Goal: Transaction & Acquisition: Purchase product/service

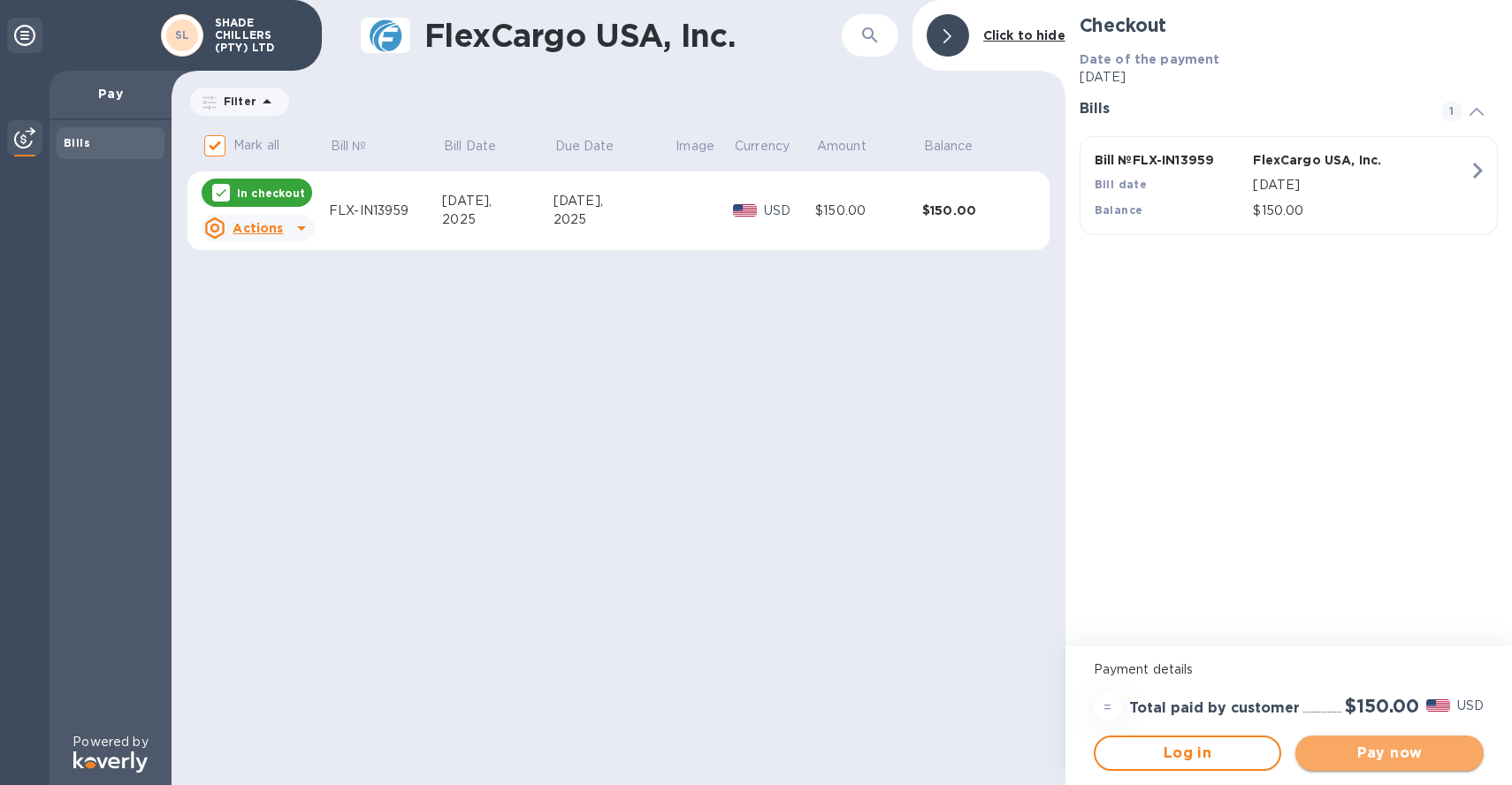
click at [1404, 746] on span "Pay now" at bounding box center [1389, 753] width 160 height 21
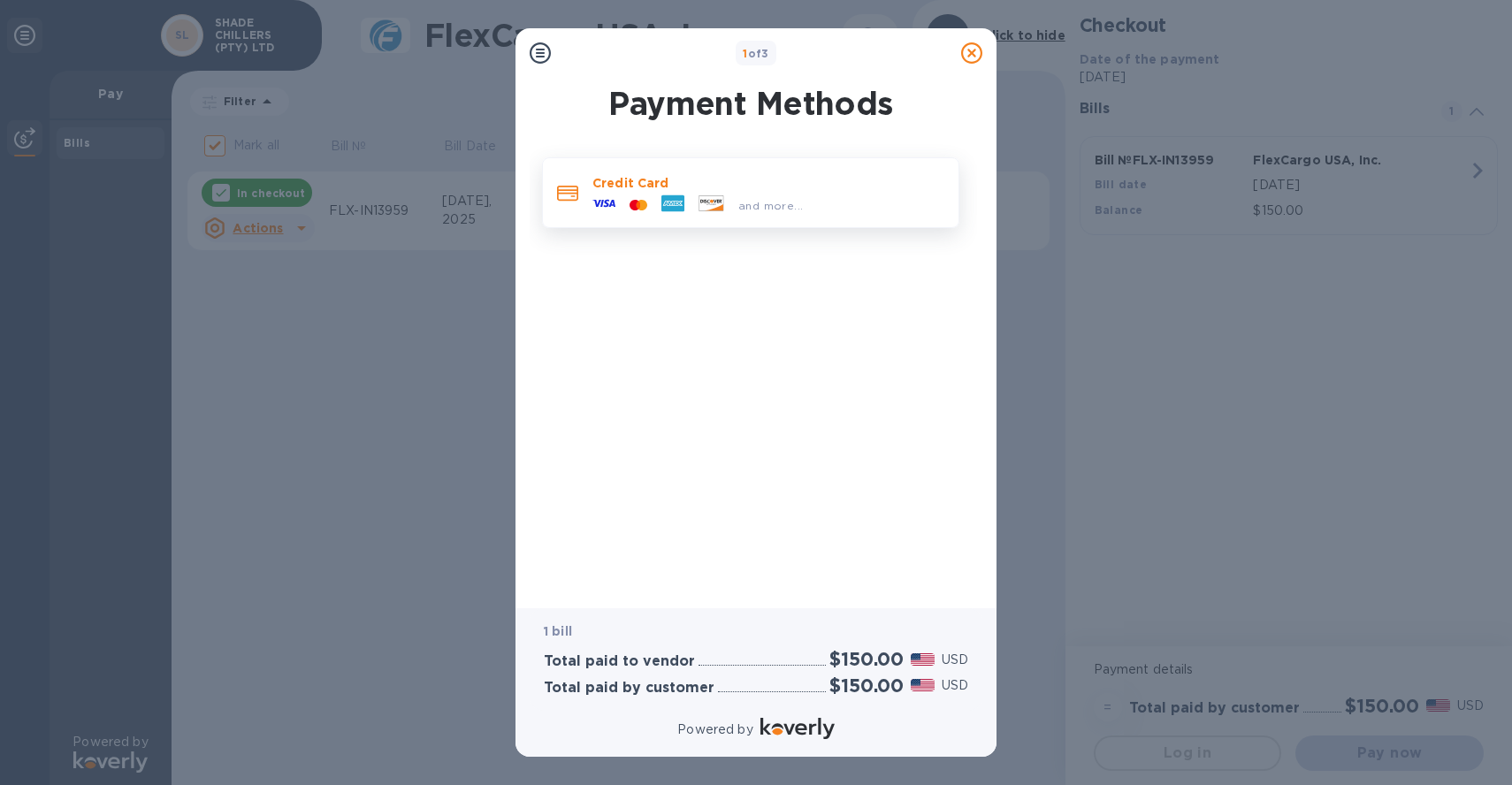
click at [651, 197] on div at bounding box center [638, 205] width 32 height 17
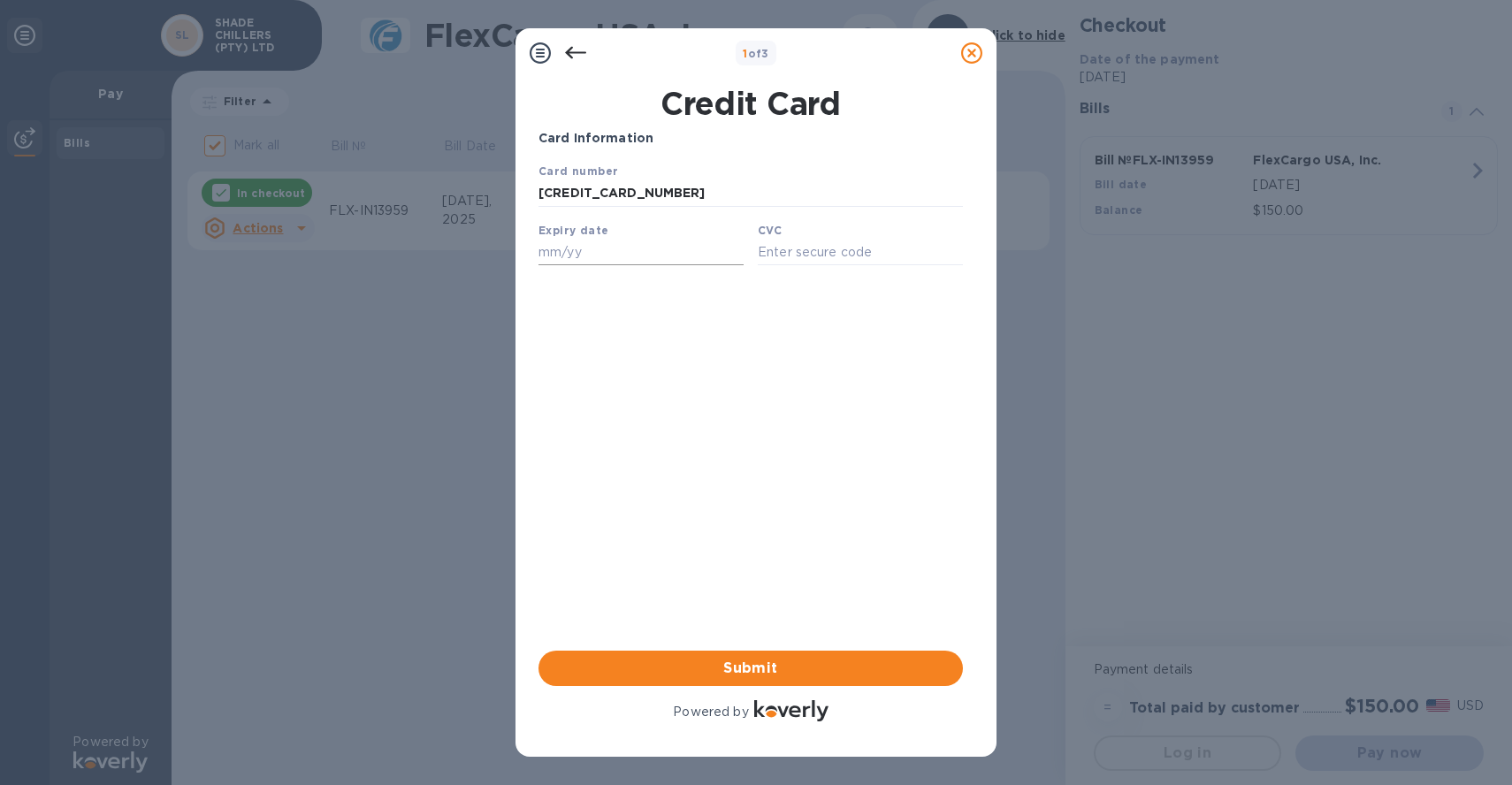
type input "[CREDIT_CARD_NUMBER]"
click at [576, 250] on input "text" at bounding box center [641, 252] width 205 height 27
type input "04/26"
click at [806, 252] on input "text" at bounding box center [860, 252] width 205 height 27
type input "138"
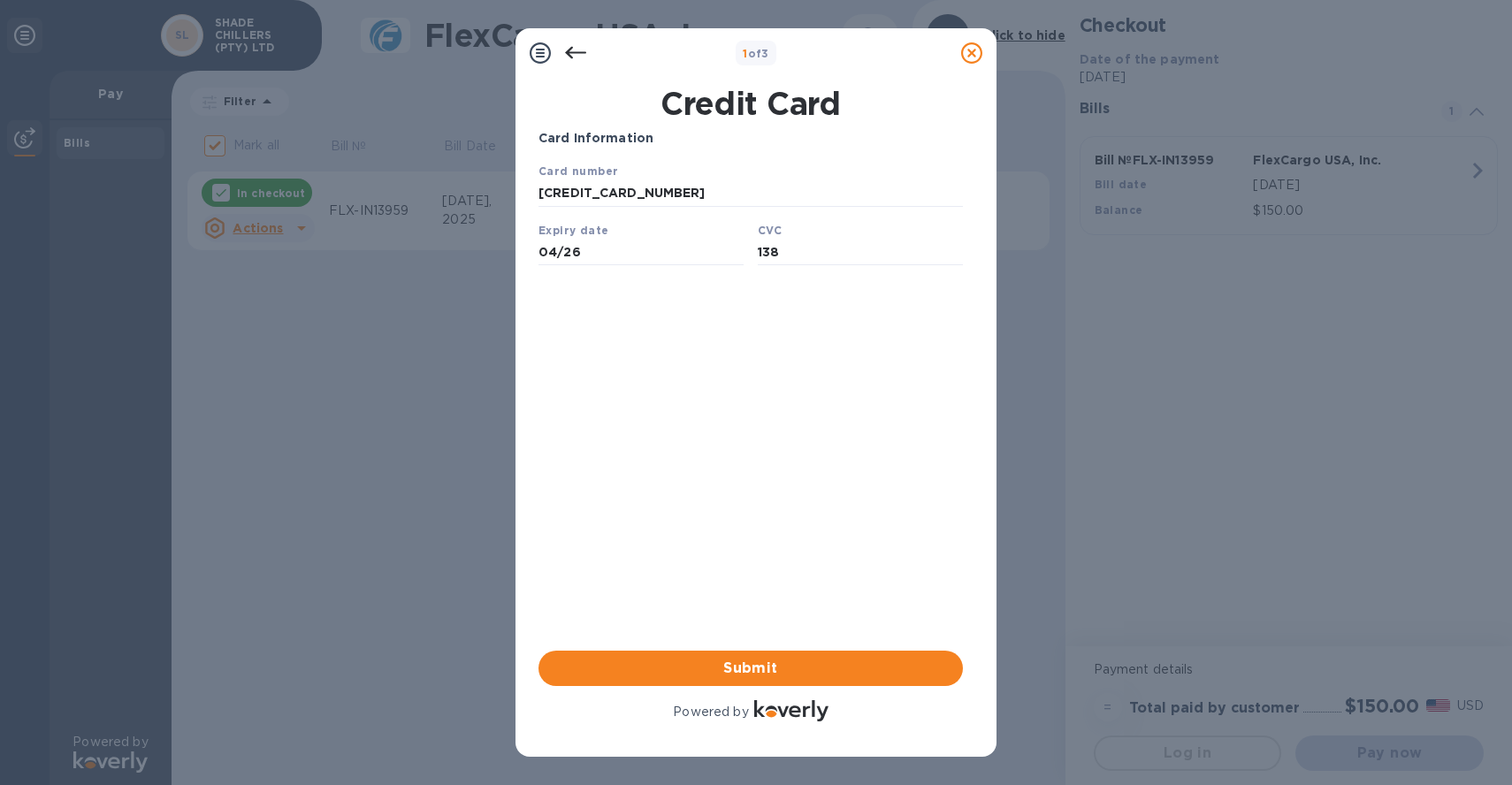
click at [757, 391] on div "Card Information Your browser does not support iframes Submit Powered by" at bounding box center [751, 426] width 424 height 596
click at [747, 658] on span "Submit" at bounding box center [751, 669] width 396 height 21
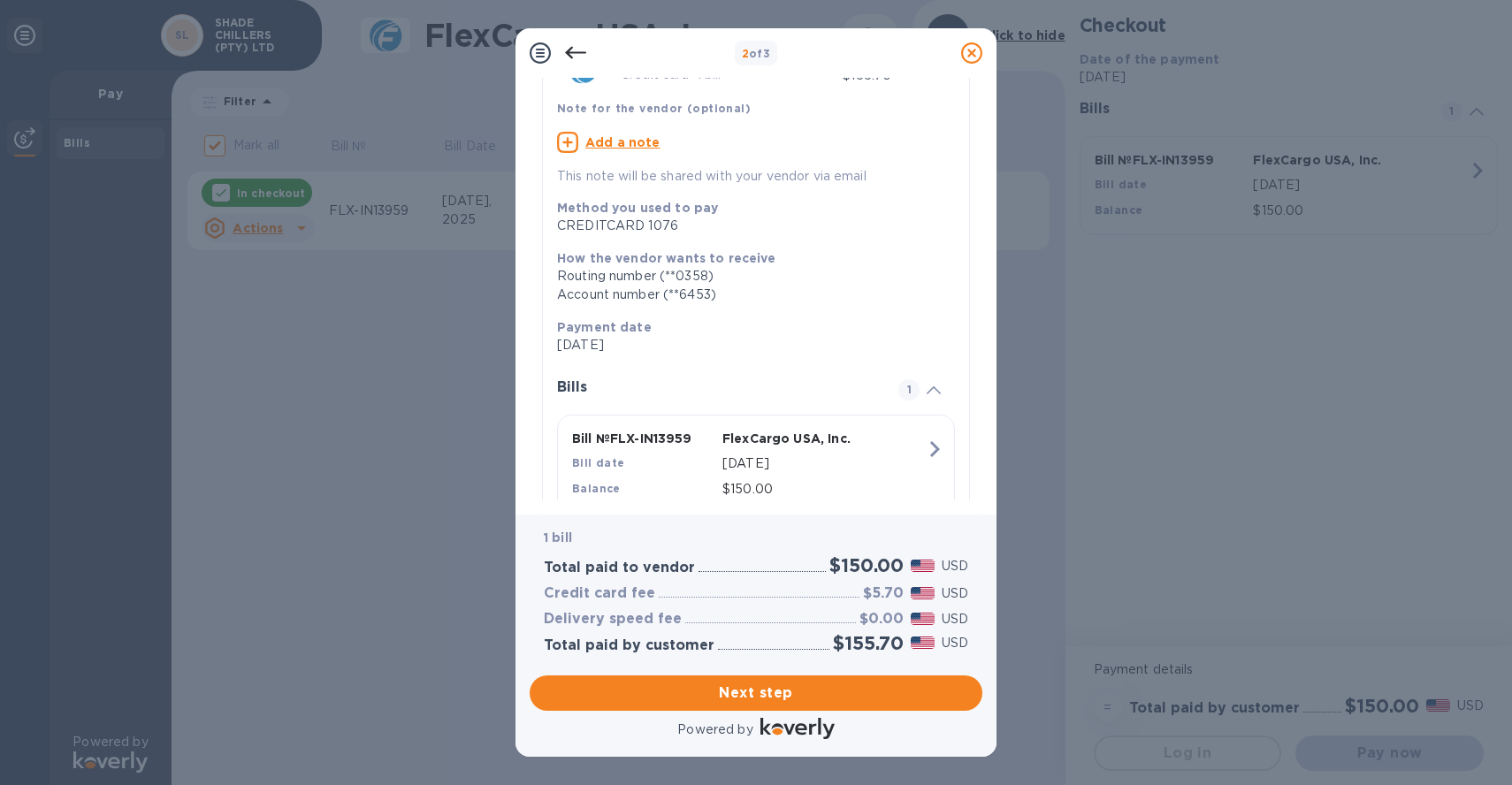
scroll to position [165, 0]
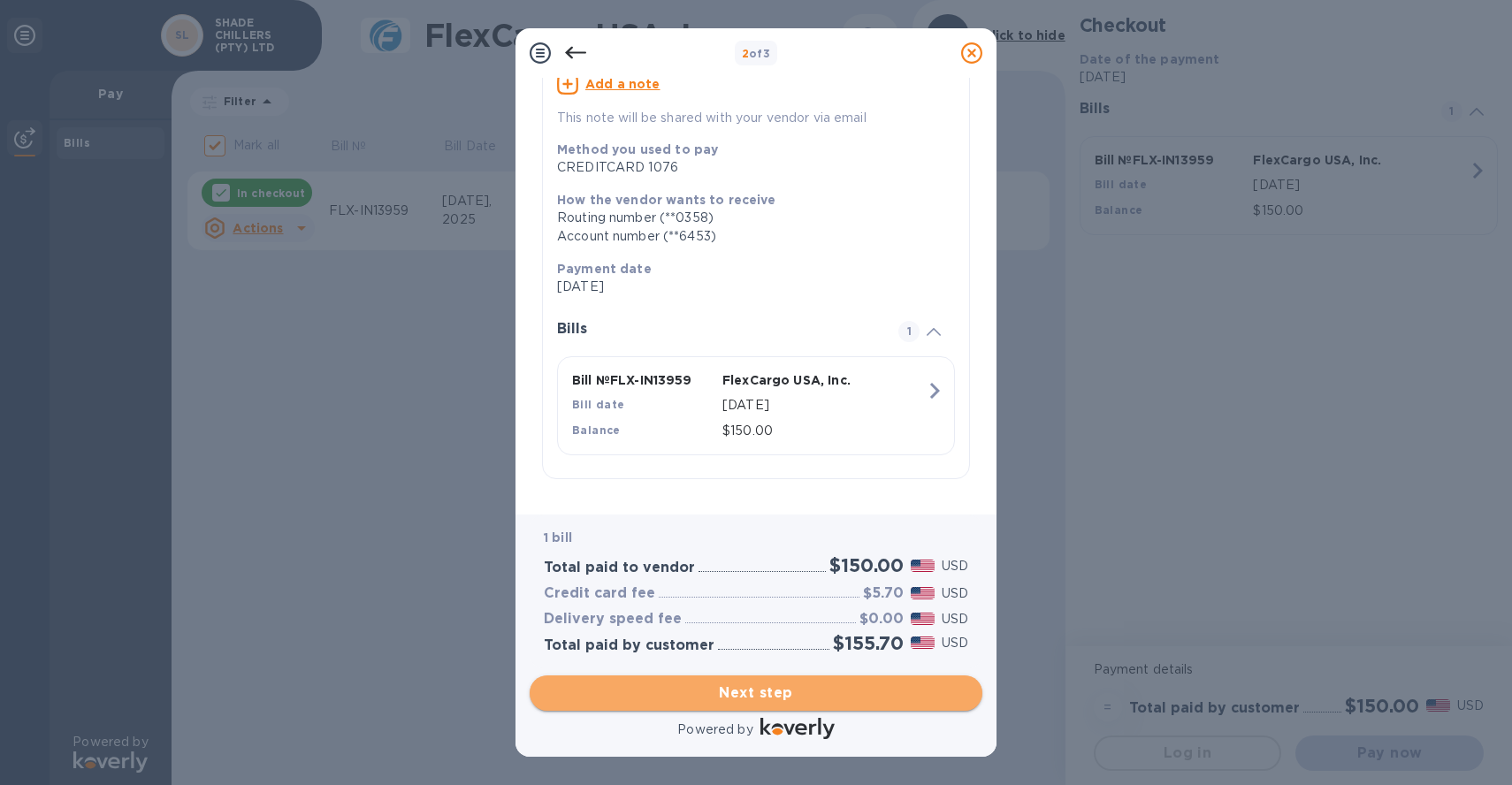
click at [798, 690] on span "Next step" at bounding box center [756, 693] width 424 height 21
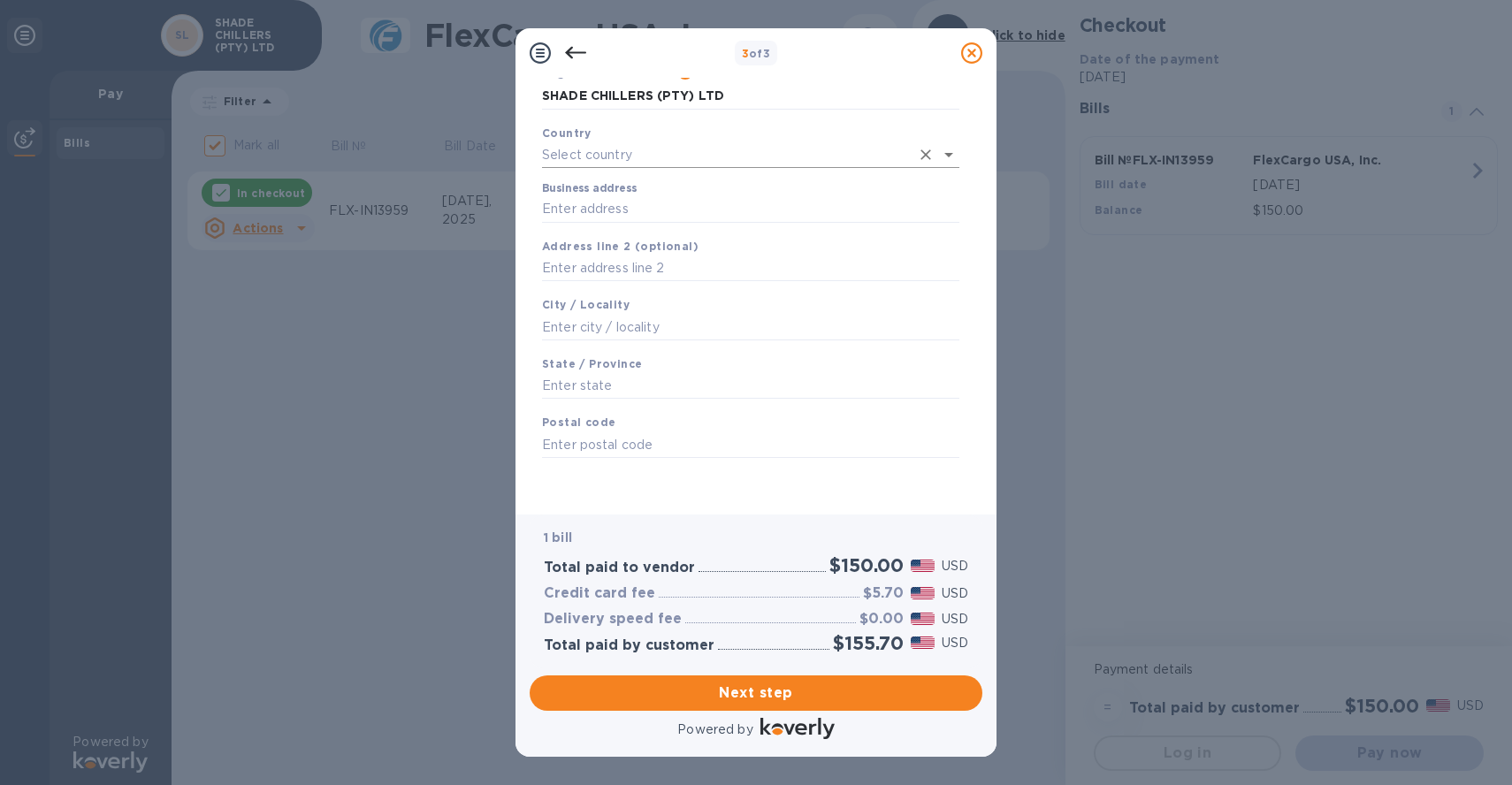
click at [684, 143] on input "text" at bounding box center [725, 154] width 367 height 26
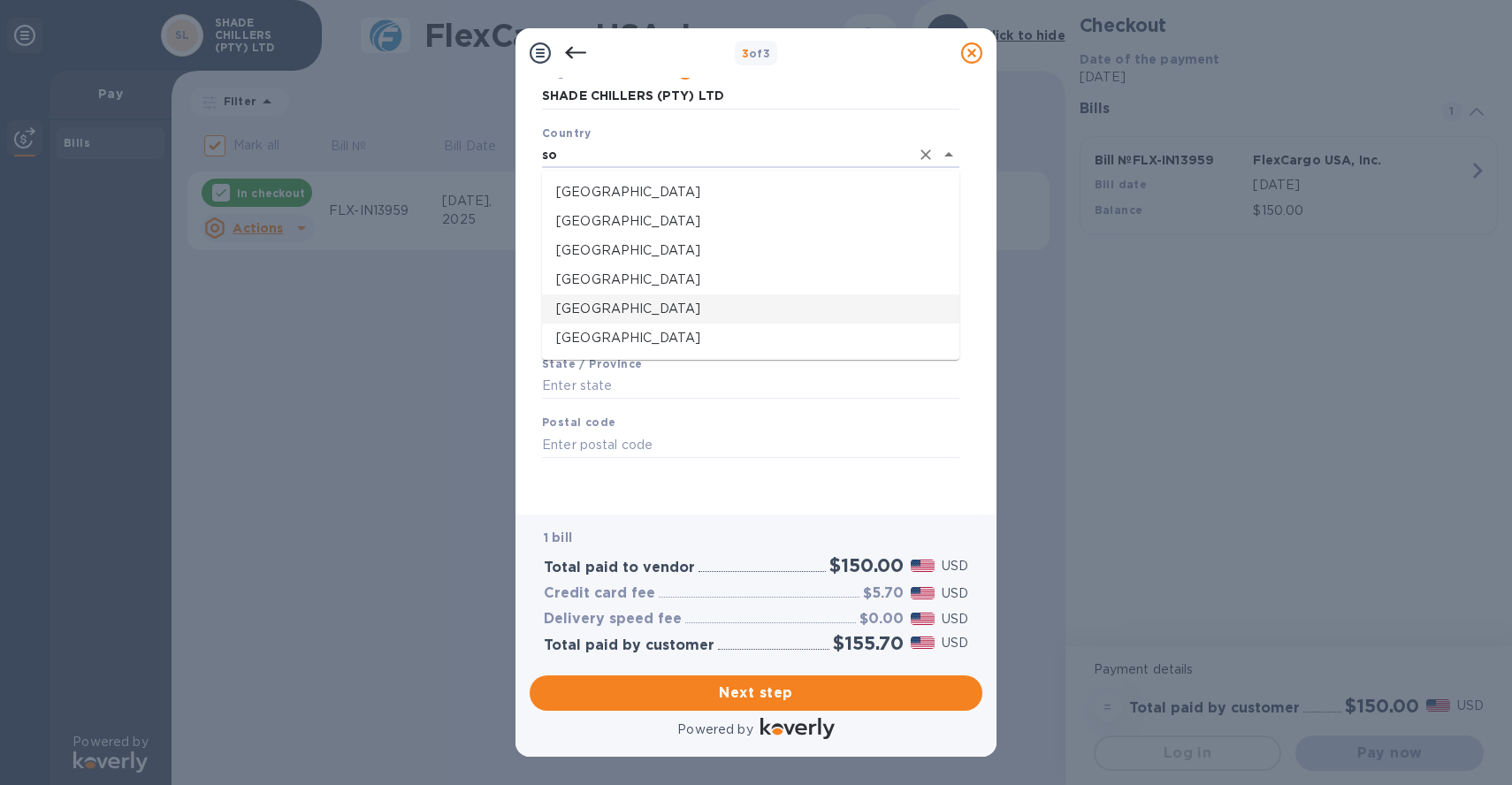
click at [646, 313] on p "[GEOGRAPHIC_DATA]" at bounding box center [750, 310] width 389 height 19
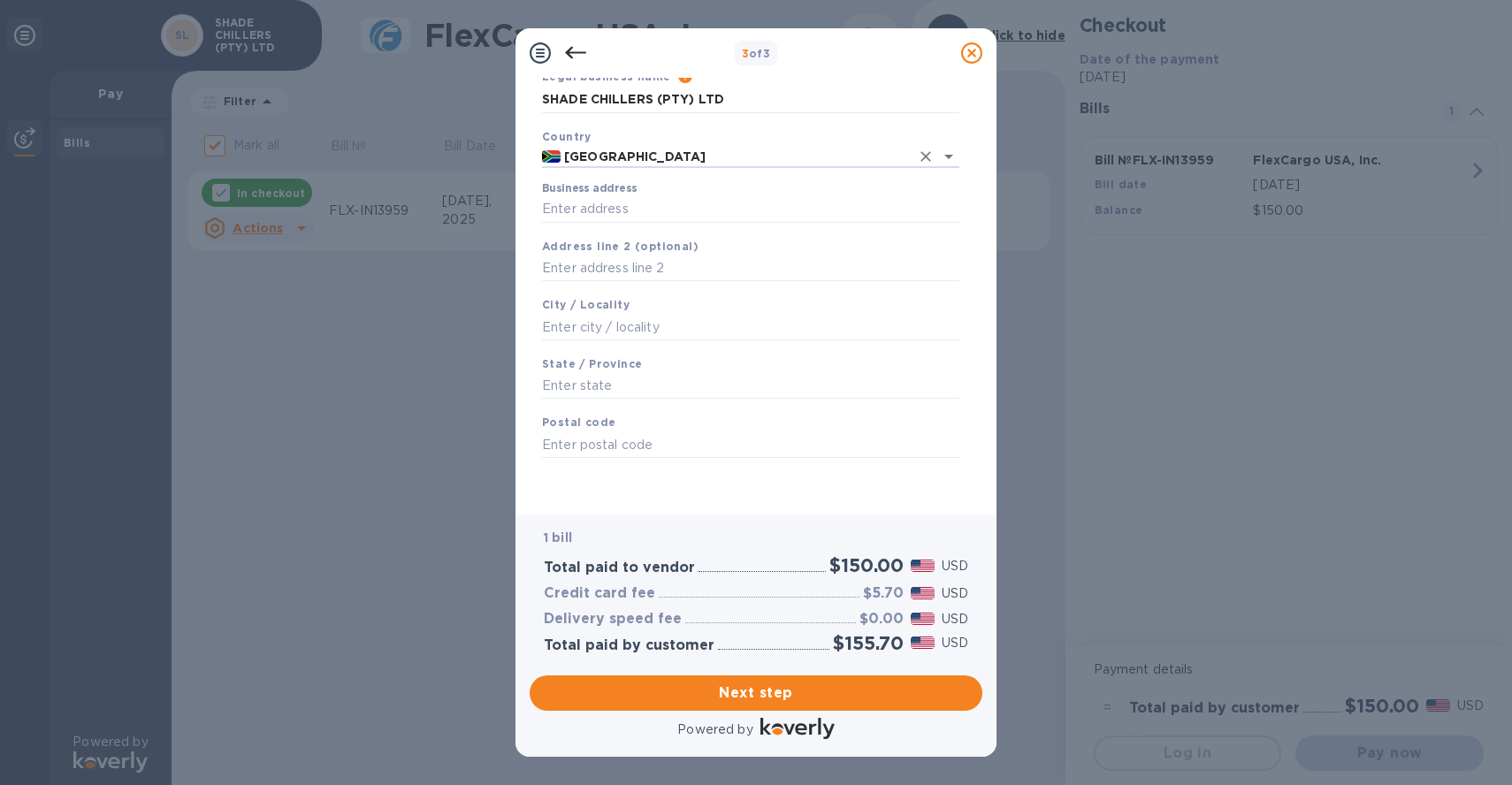
scroll to position [81, 0]
type input "[GEOGRAPHIC_DATA]"
click at [608, 221] on input "Business address" at bounding box center [750, 209] width 418 height 27
type input "[STREET_ADDRESS]"
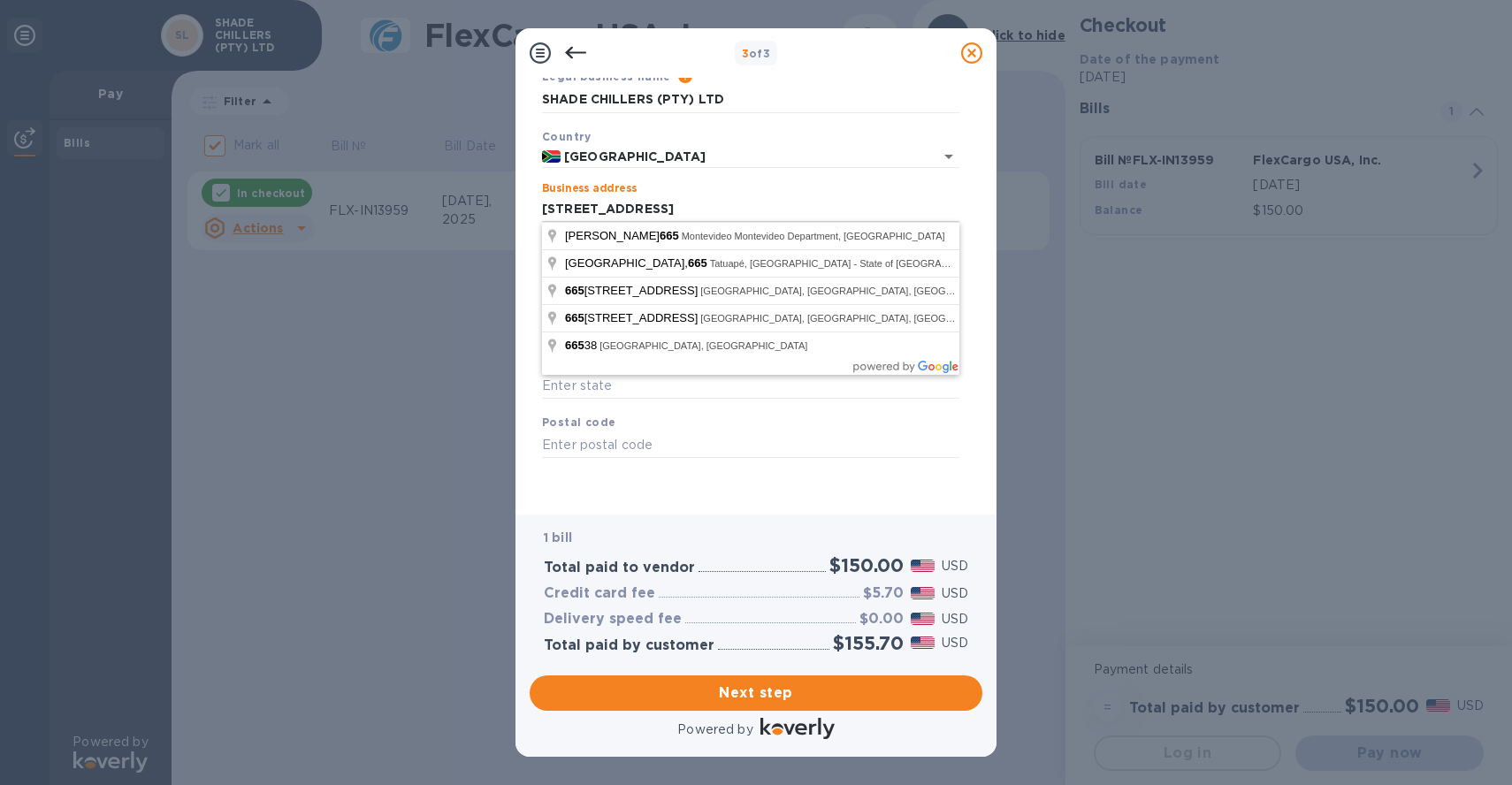
click at [742, 176] on div "Business address [STREET_ADDRESS]" at bounding box center [751, 203] width 432 height 55
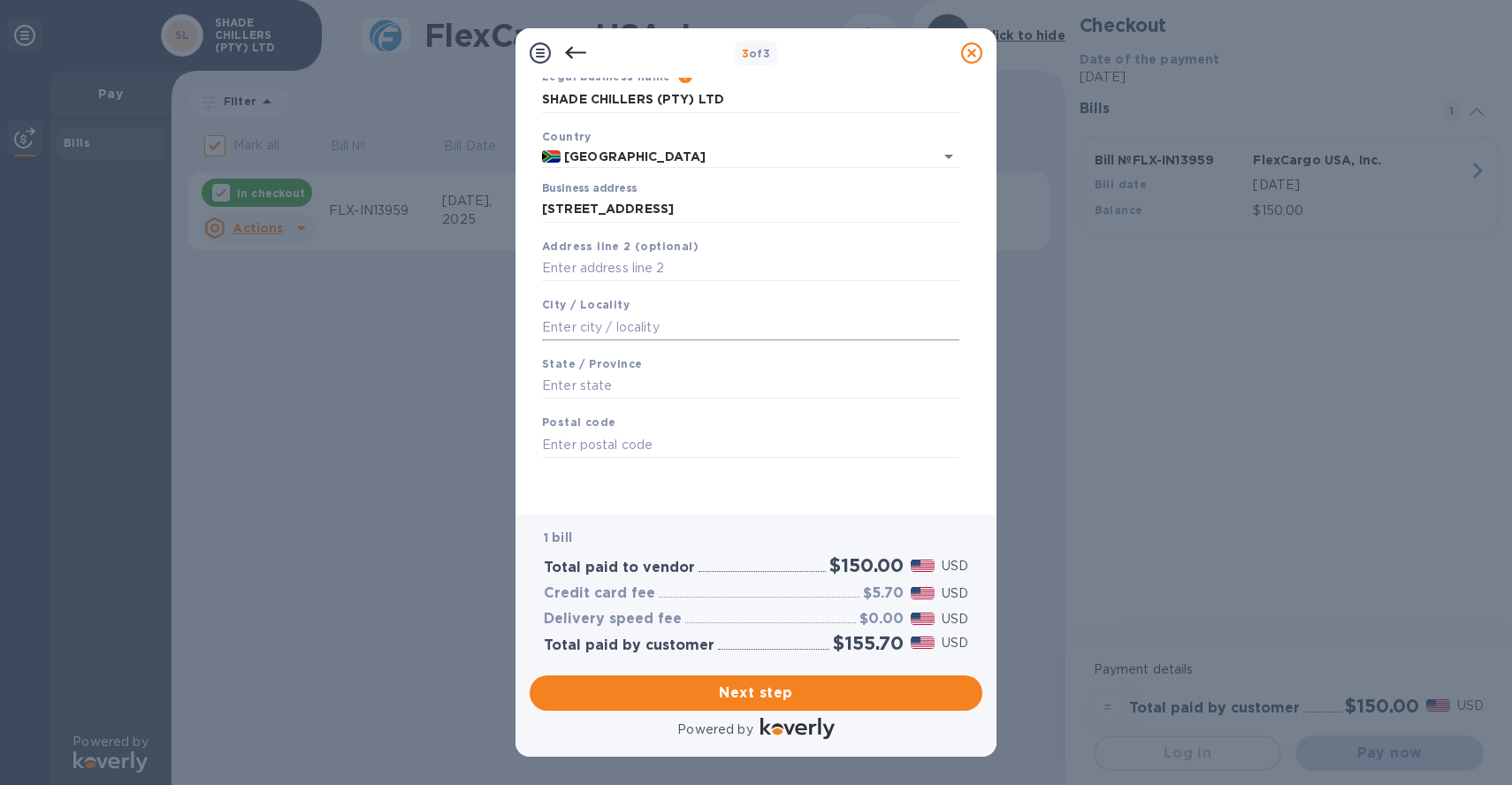
click at [677, 314] on input "text" at bounding box center [750, 327] width 418 height 27
type input "[PERSON_NAME]"
click at [603, 389] on input "text" at bounding box center [750, 386] width 418 height 27
type input "Gauteng"
click at [590, 430] on div "Postal code" at bounding box center [751, 436] width 432 height 60
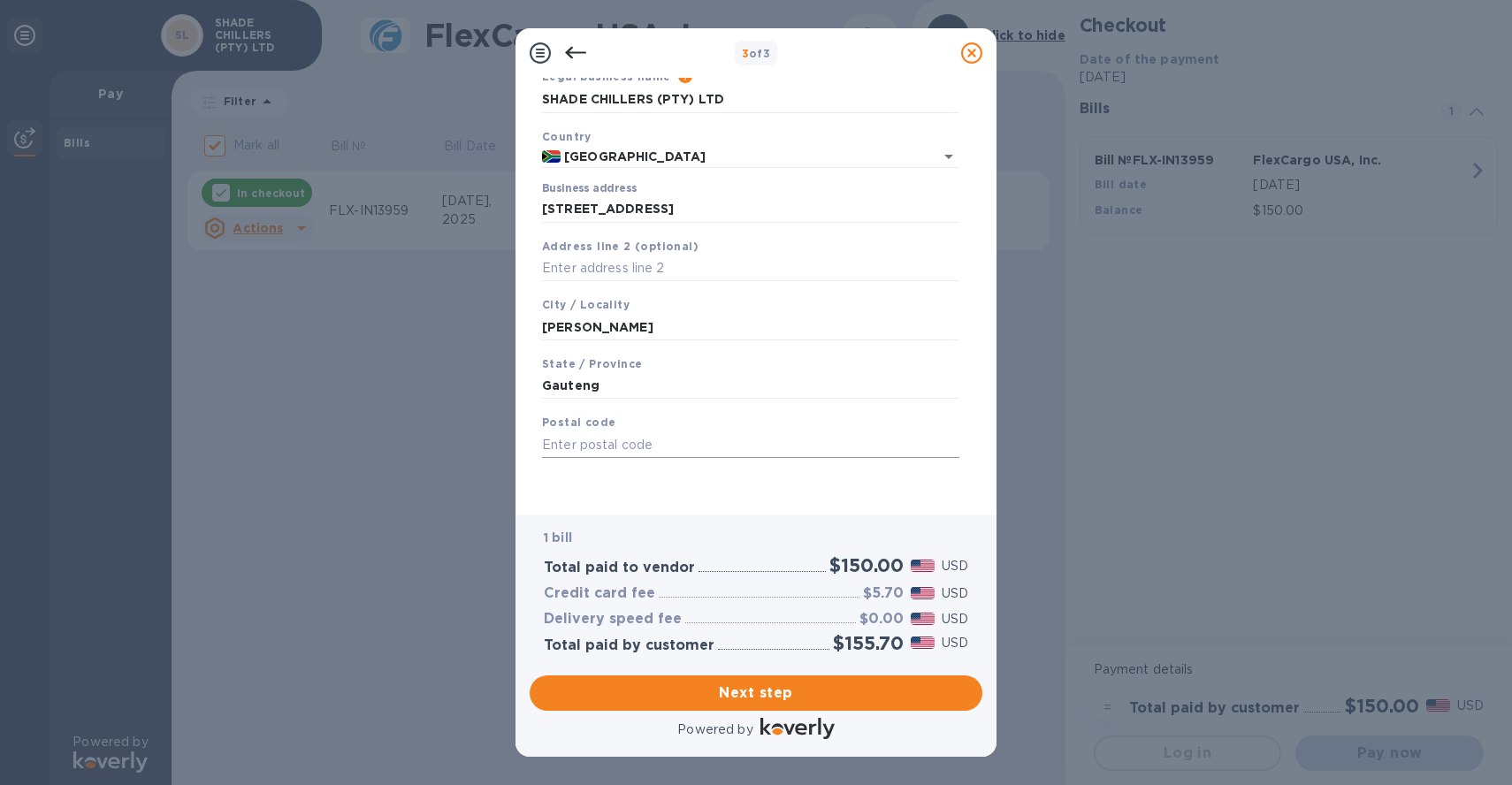
click at [595, 448] on input "text" at bounding box center [750, 445] width 418 height 27
type input "2196"
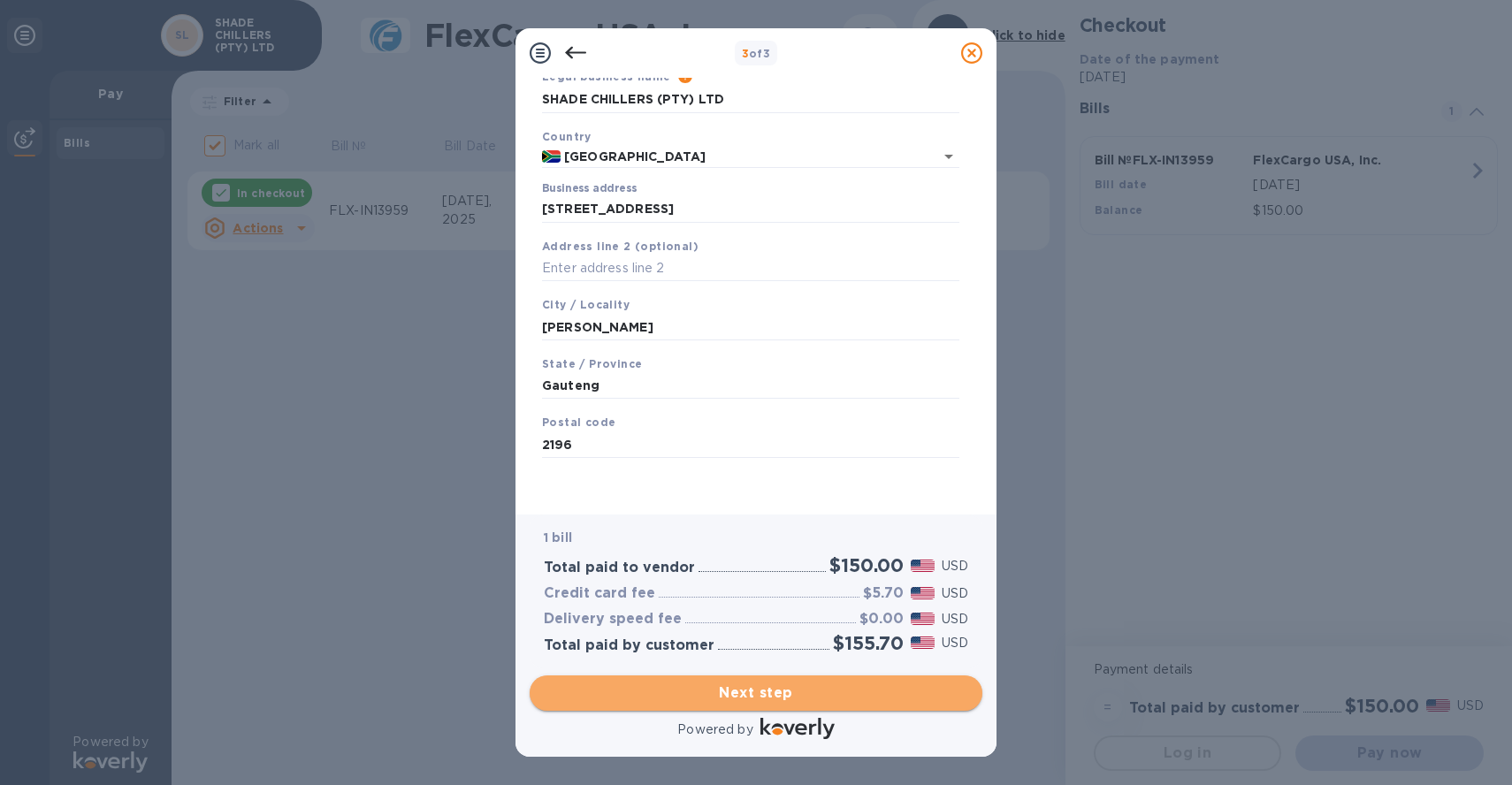
click at [775, 698] on span "Next step" at bounding box center [756, 693] width 424 height 21
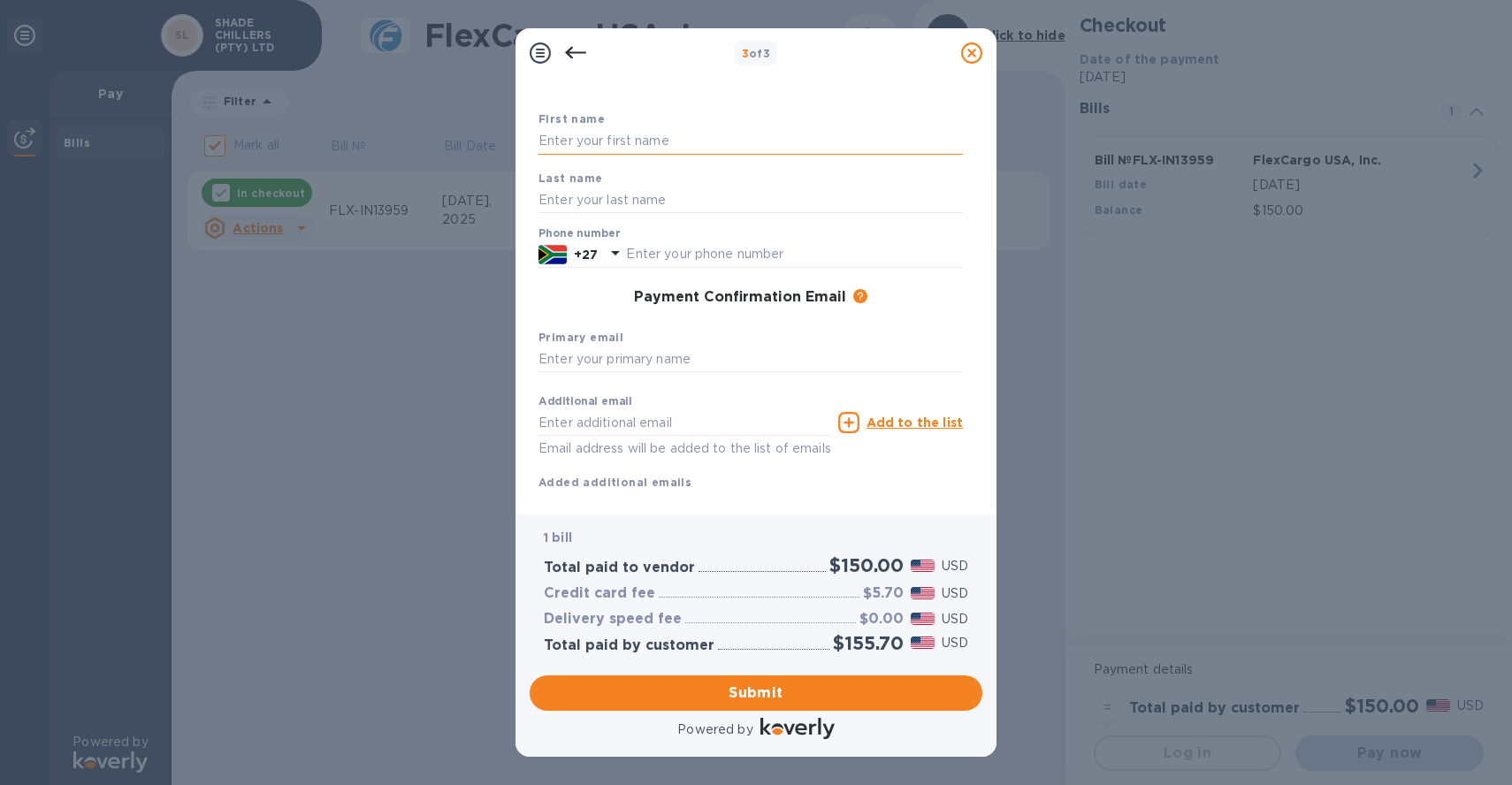
click at [704, 143] on input "text" at bounding box center [751, 141] width 424 height 27
type input "[PERSON_NAME]"
click at [685, 195] on input "text" at bounding box center [751, 200] width 424 height 27
type input "Treisman"
click at [569, 292] on div "Payment Confirmation Email The added email addresses will be used to send the p…" at bounding box center [751, 297] width 424 height 18
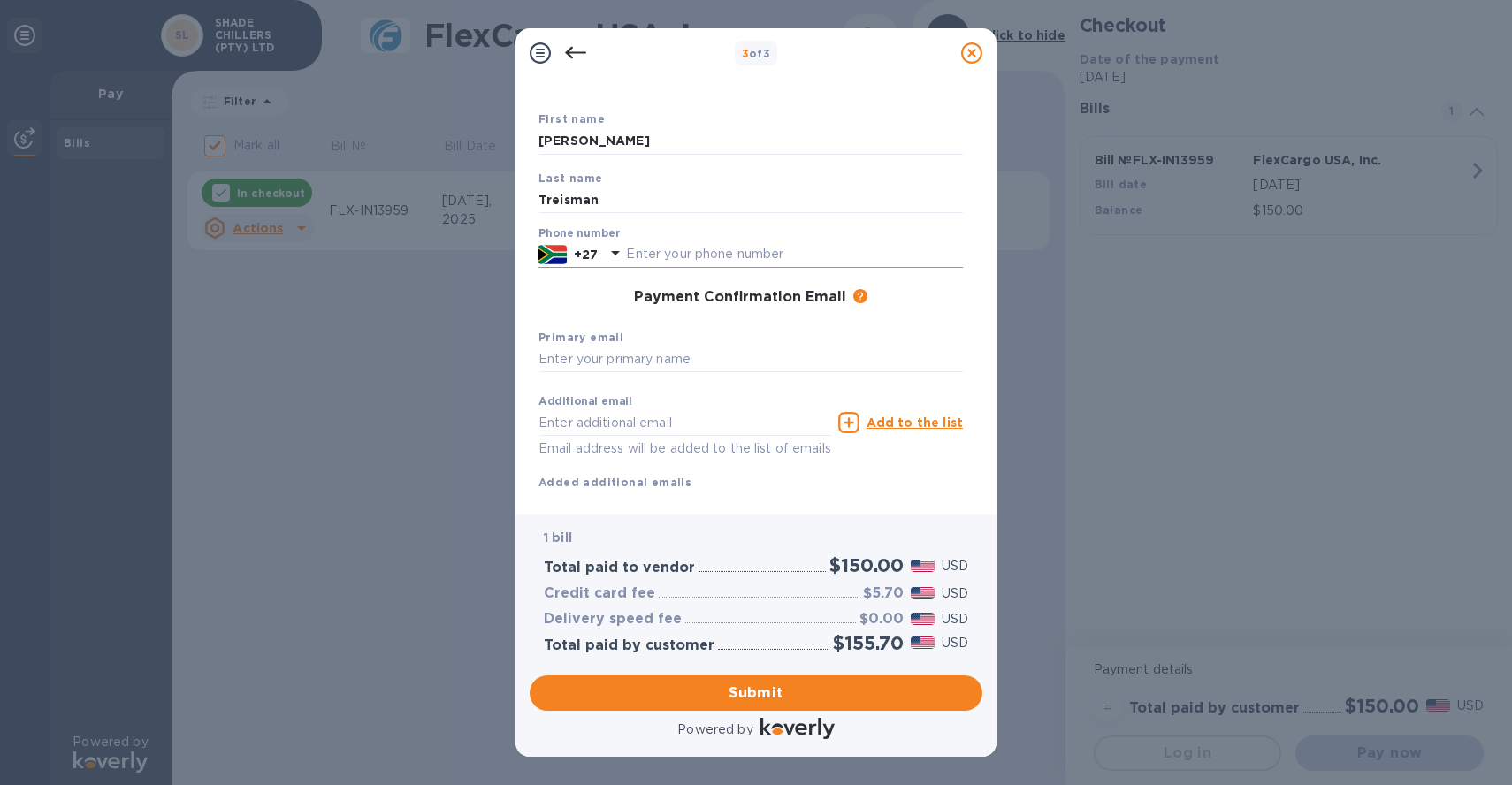
click at [682, 256] on input "text" at bounding box center [794, 255] width 337 height 27
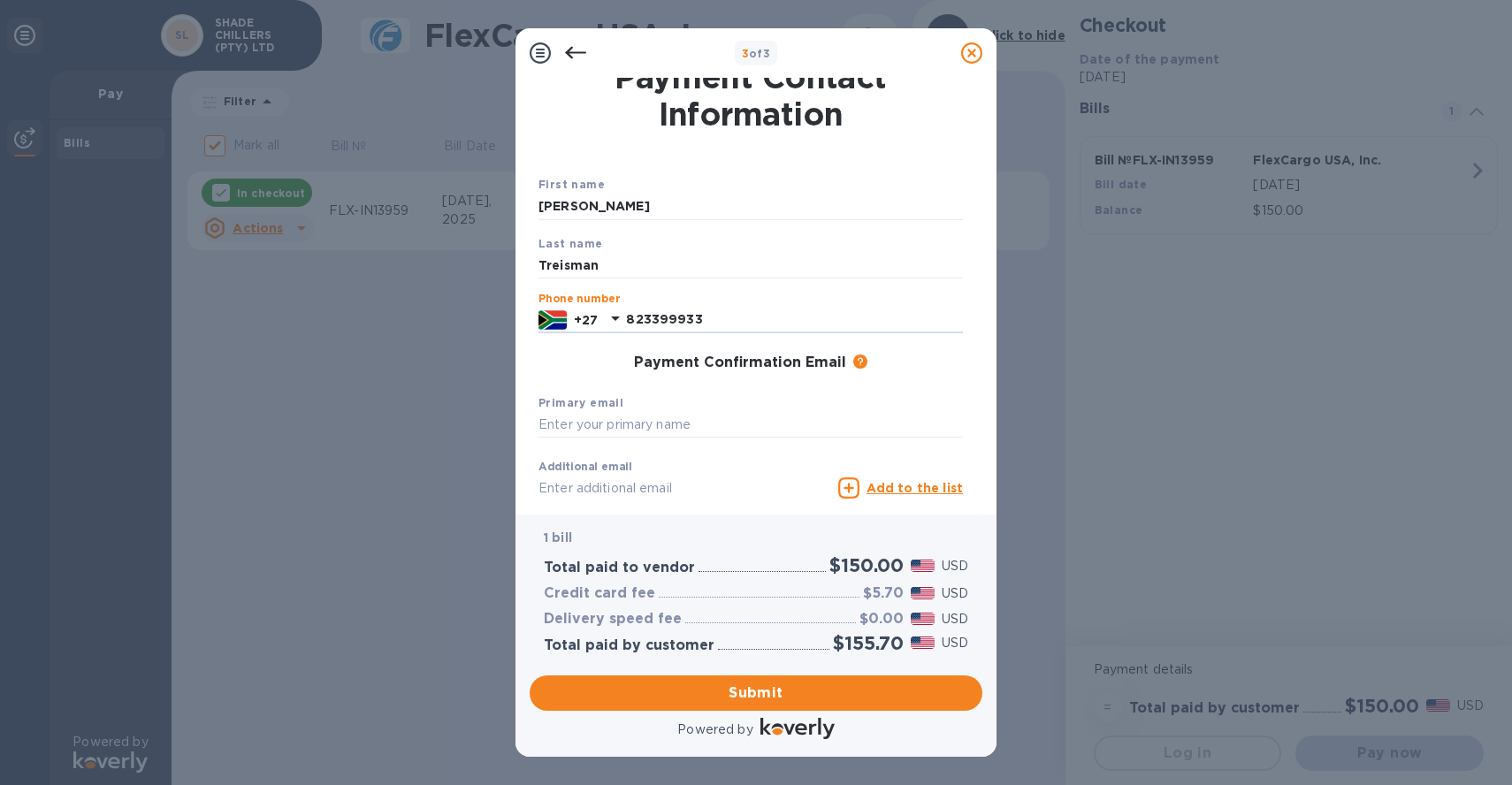
scroll to position [20, 0]
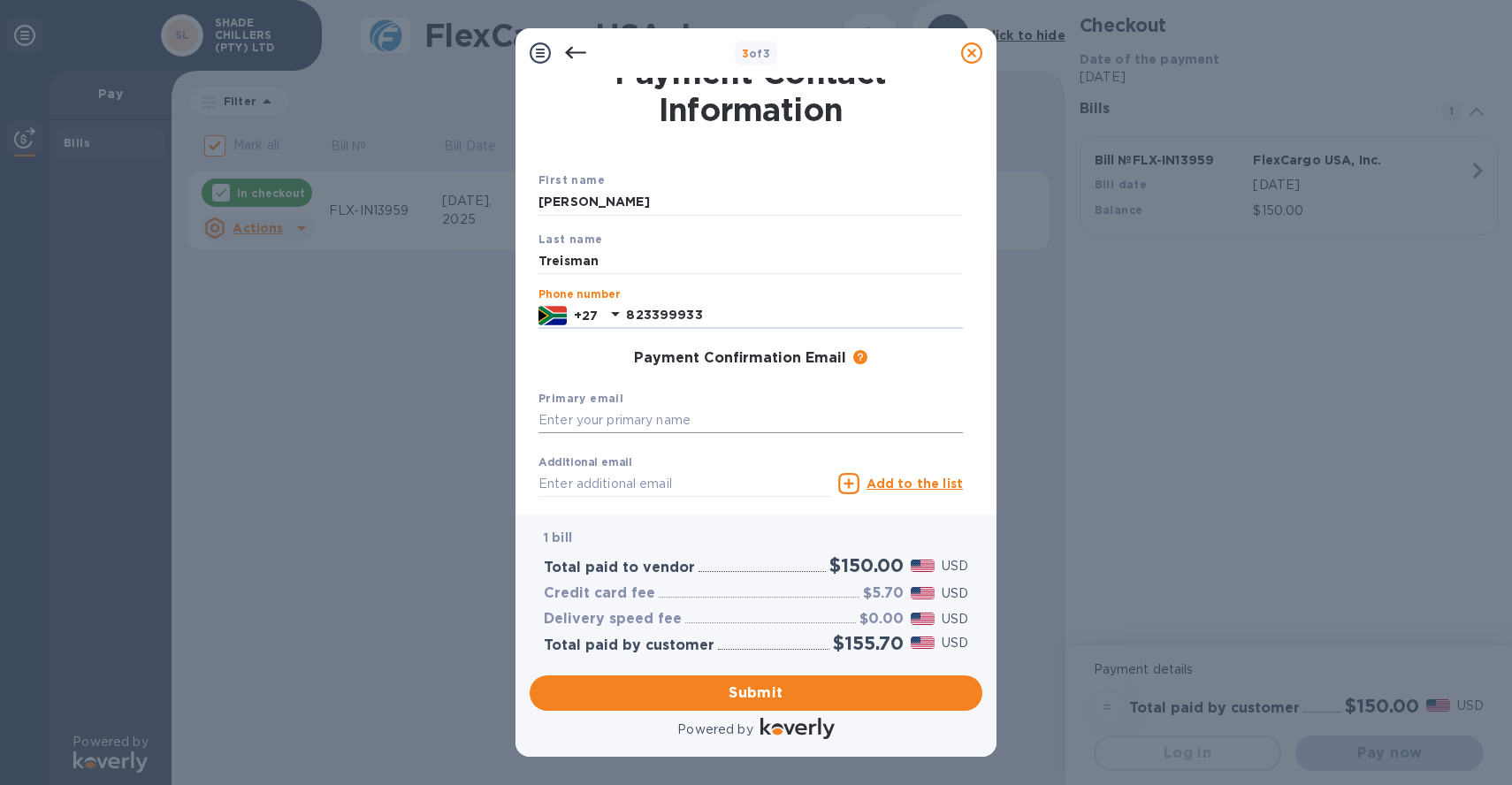
type input "823399933"
click at [751, 426] on input "text" at bounding box center [751, 420] width 424 height 27
type input "[EMAIL_ADDRESS][DOMAIN_NAME]"
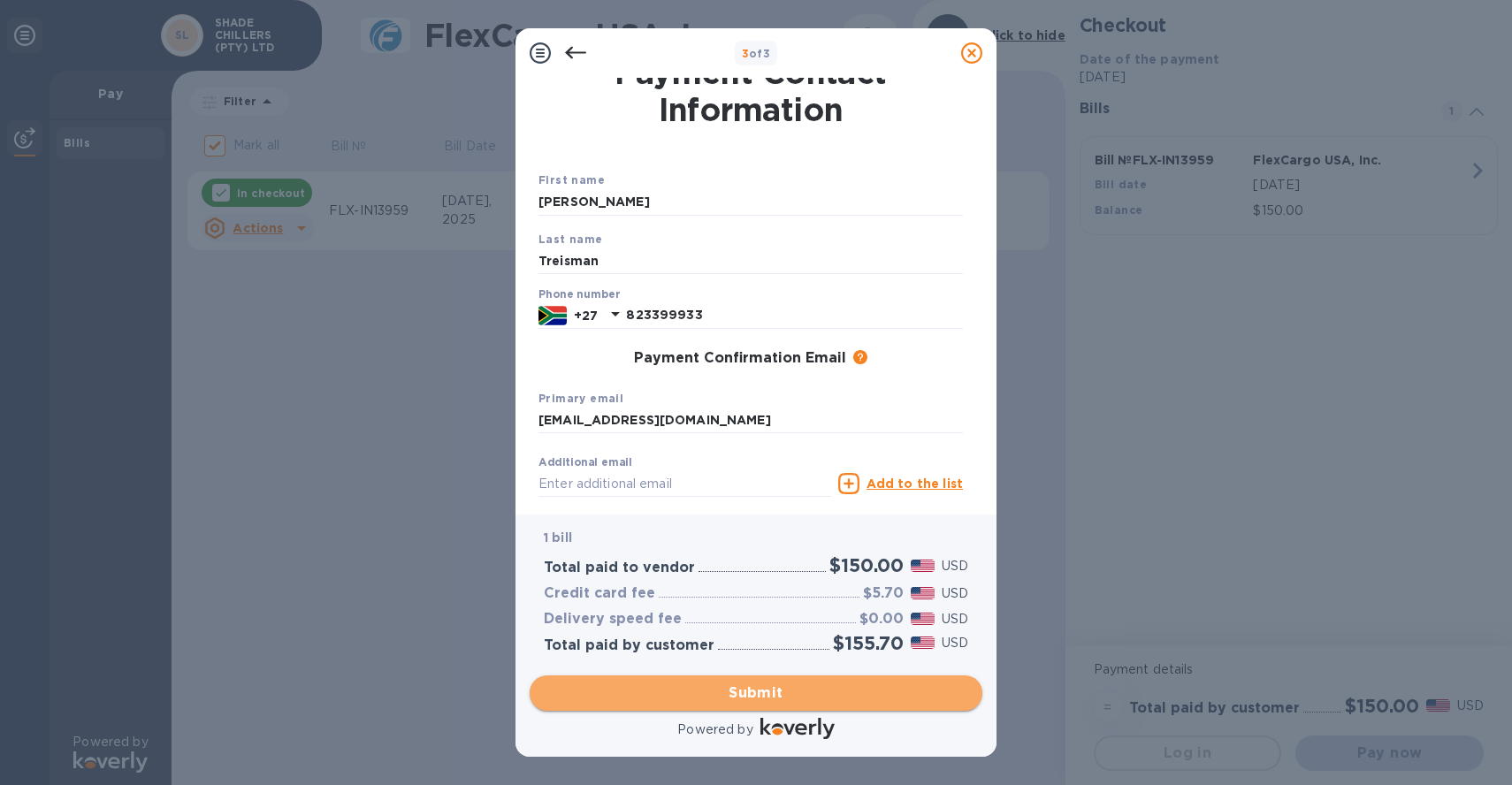
click at [829, 701] on span "Submit" at bounding box center [756, 693] width 424 height 21
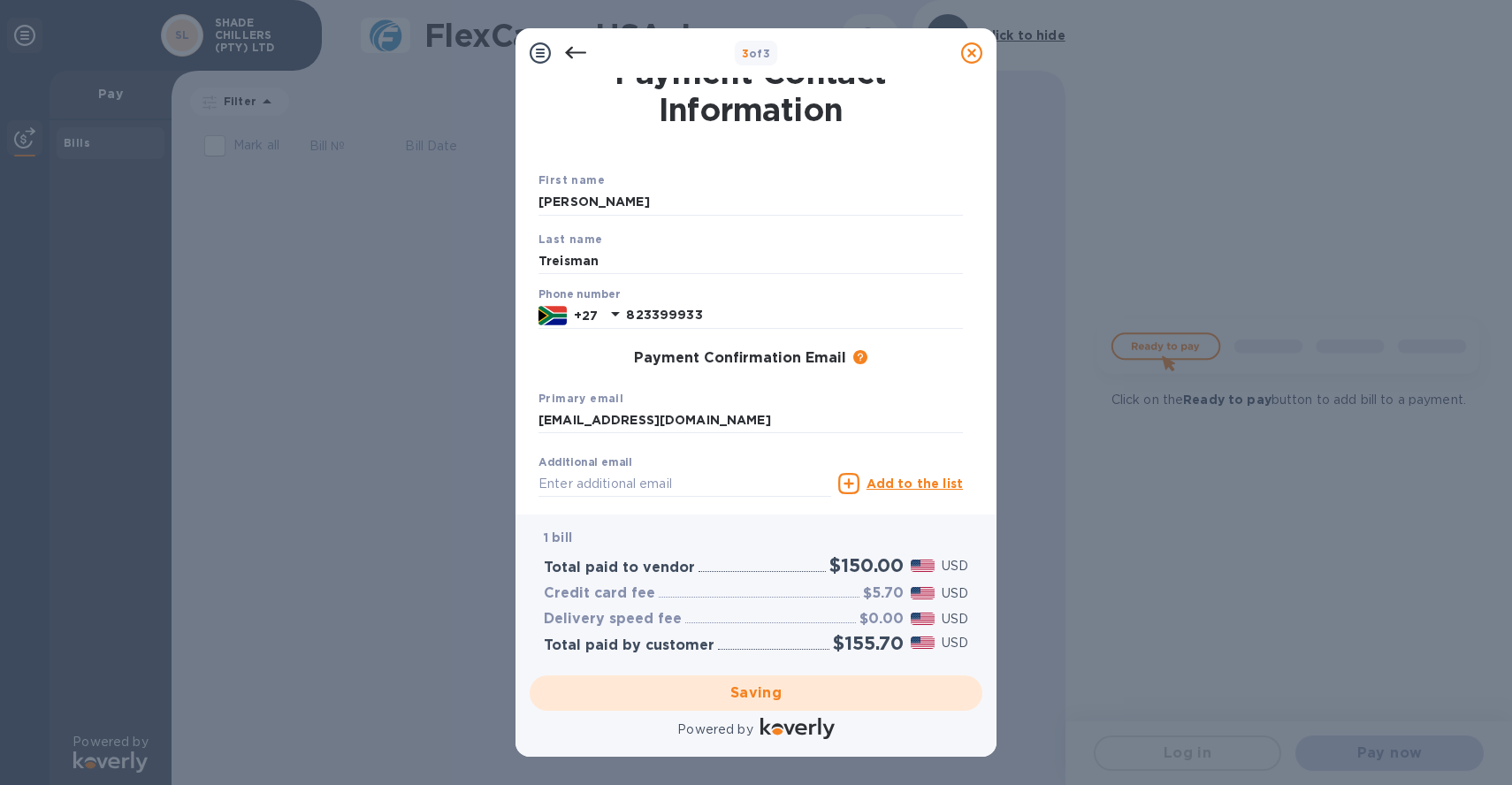
checkbox input "false"
